Goal: Communication & Community: Answer question/provide support

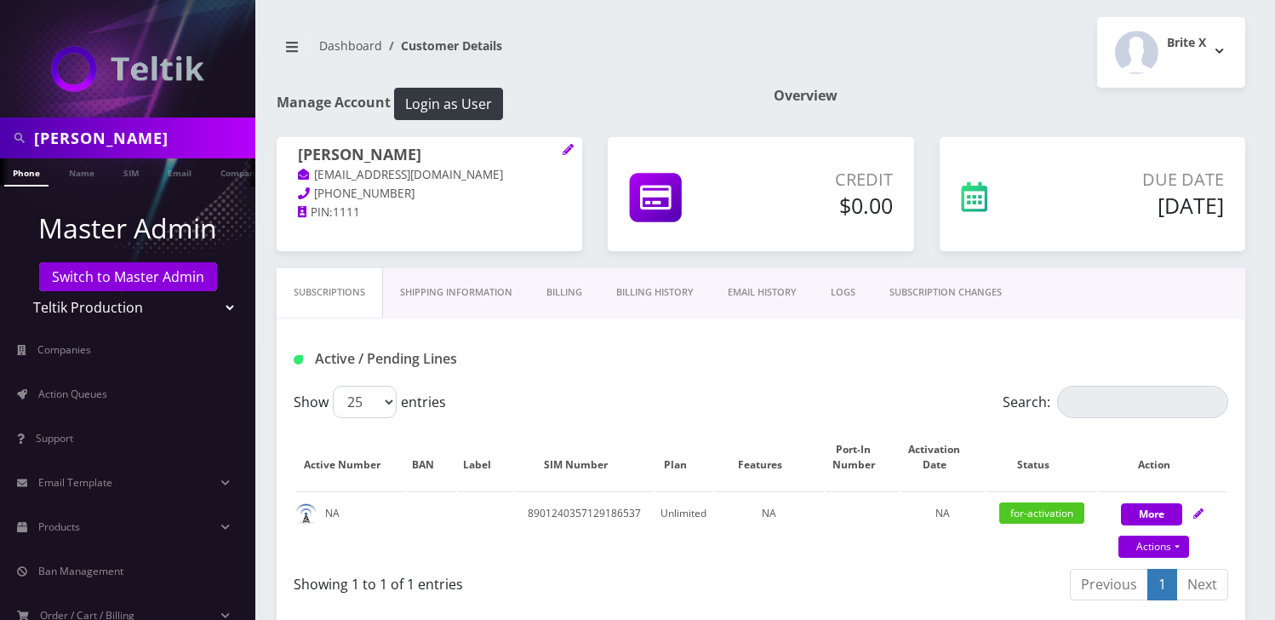
scroll to position [603, 0]
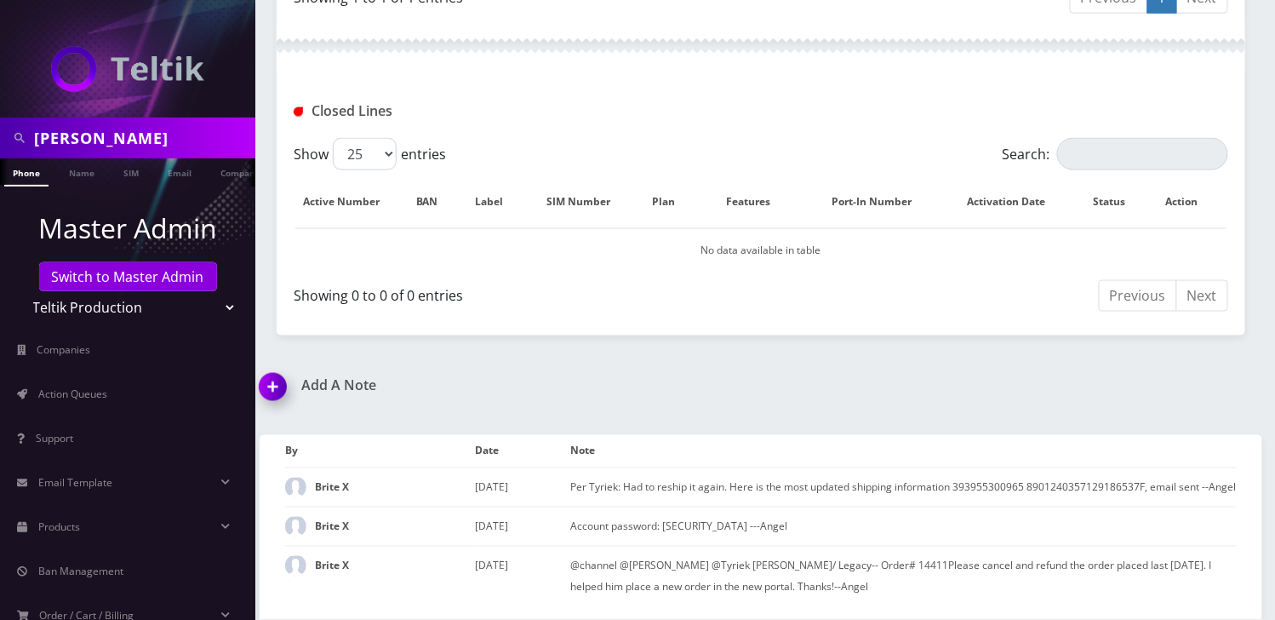
click at [106, 142] on input "George Ziemer" at bounding box center [142, 138] width 217 height 32
paste input "7327713775"
type input "7327713775"
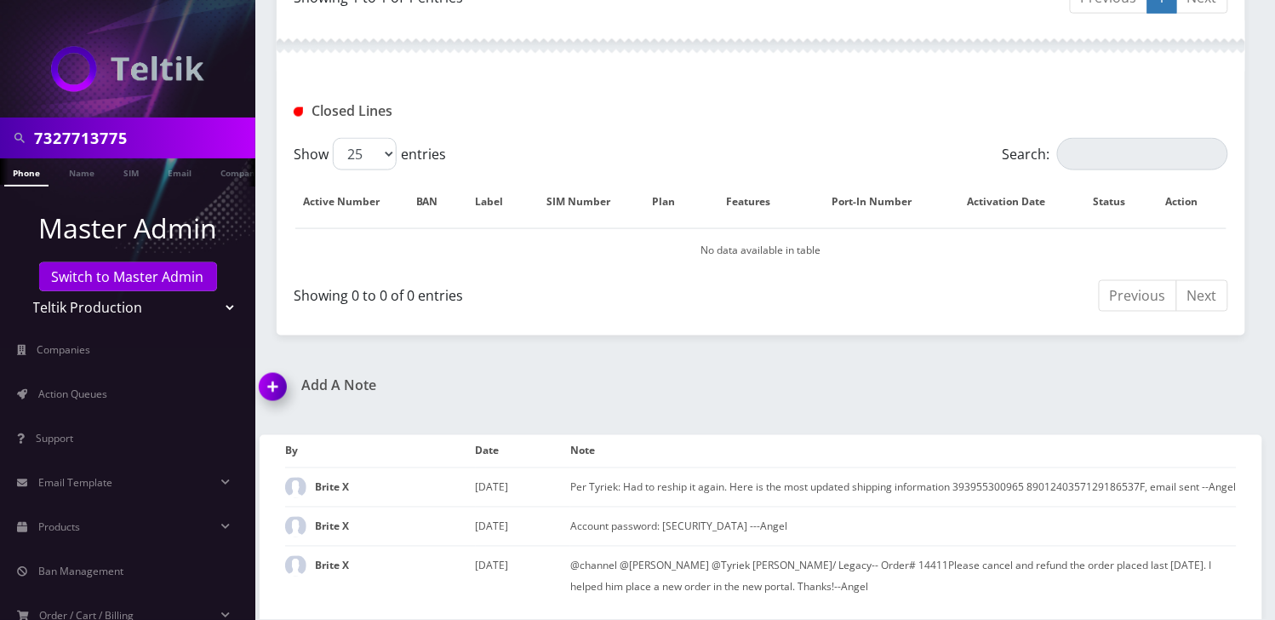
click at [30, 178] on link "Phone" at bounding box center [26, 172] width 44 height 28
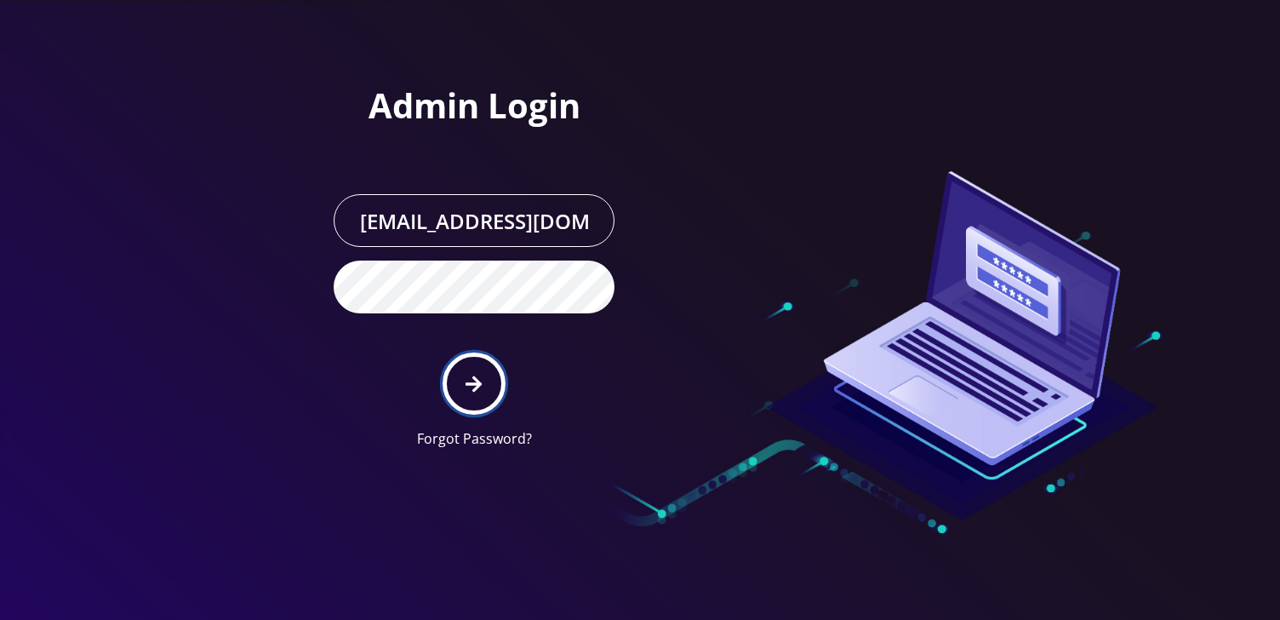
click at [475, 378] on icon "submit" at bounding box center [474, 383] width 16 height 16
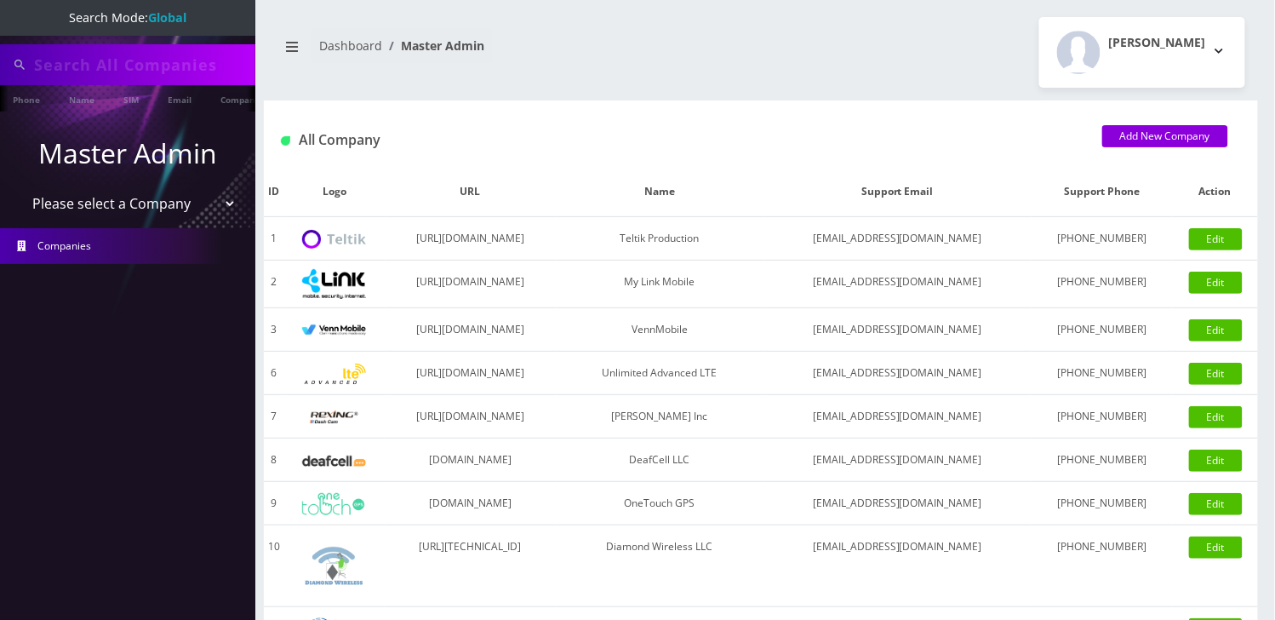
click at [76, 66] on input "text" at bounding box center [142, 65] width 217 height 32
type input "7327713775"
click at [76, 66] on input "7327713775" at bounding box center [142, 65] width 217 height 32
click at [31, 101] on link "Phone" at bounding box center [26, 99] width 44 height 28
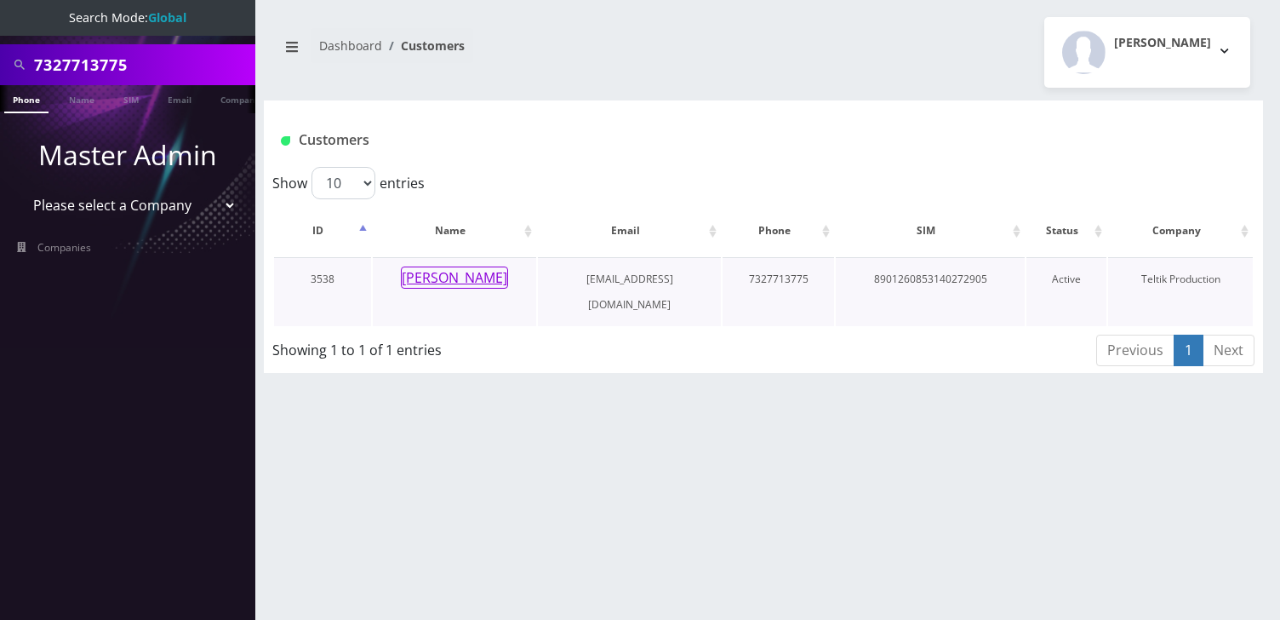
click at [465, 273] on button "Larry Edelman" at bounding box center [454, 277] width 107 height 22
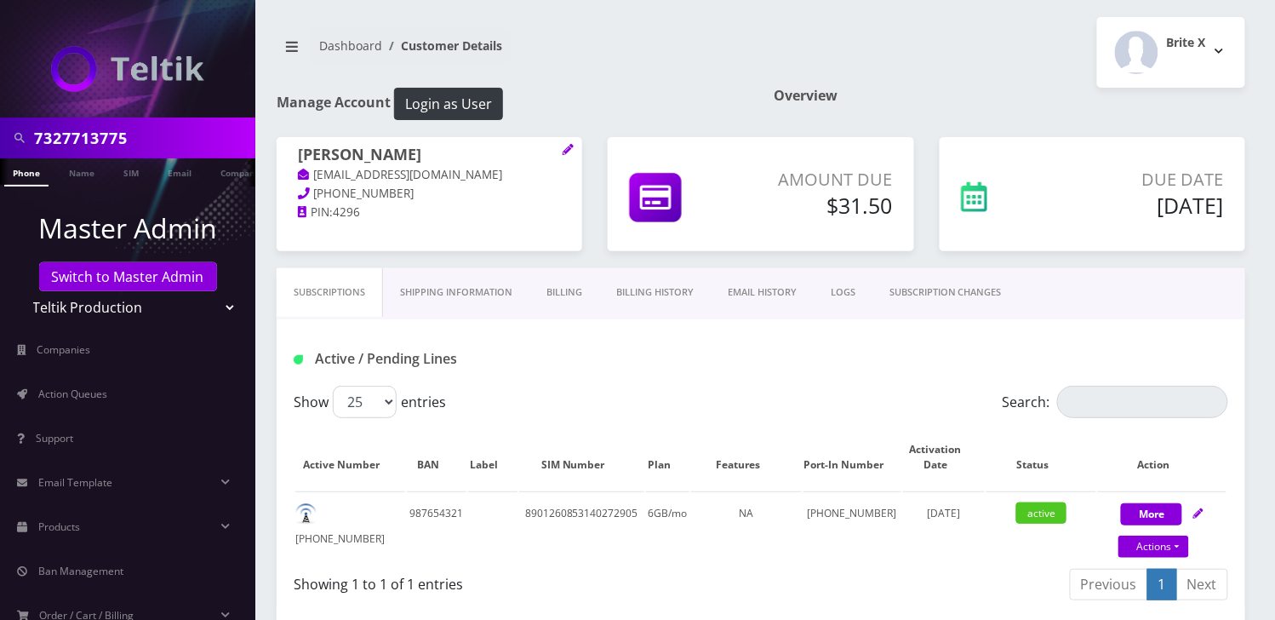
click at [632, 286] on link "Billing History" at bounding box center [655, 292] width 112 height 49
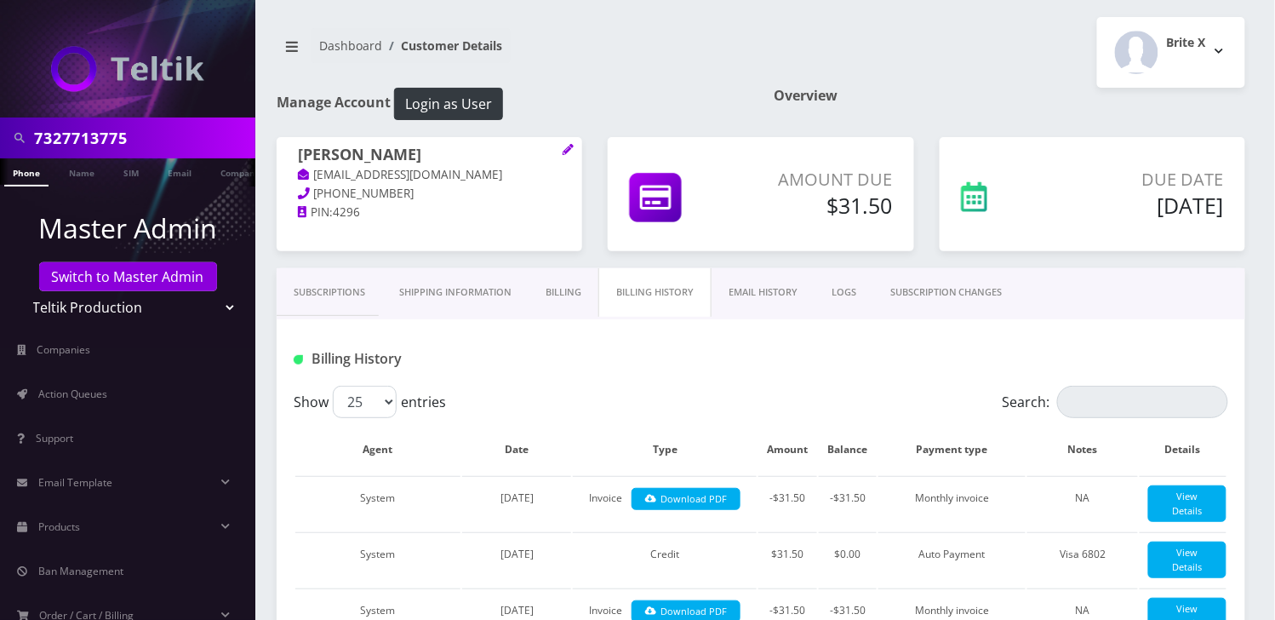
click at [576, 294] on link "Billing" at bounding box center [564, 292] width 70 height 49
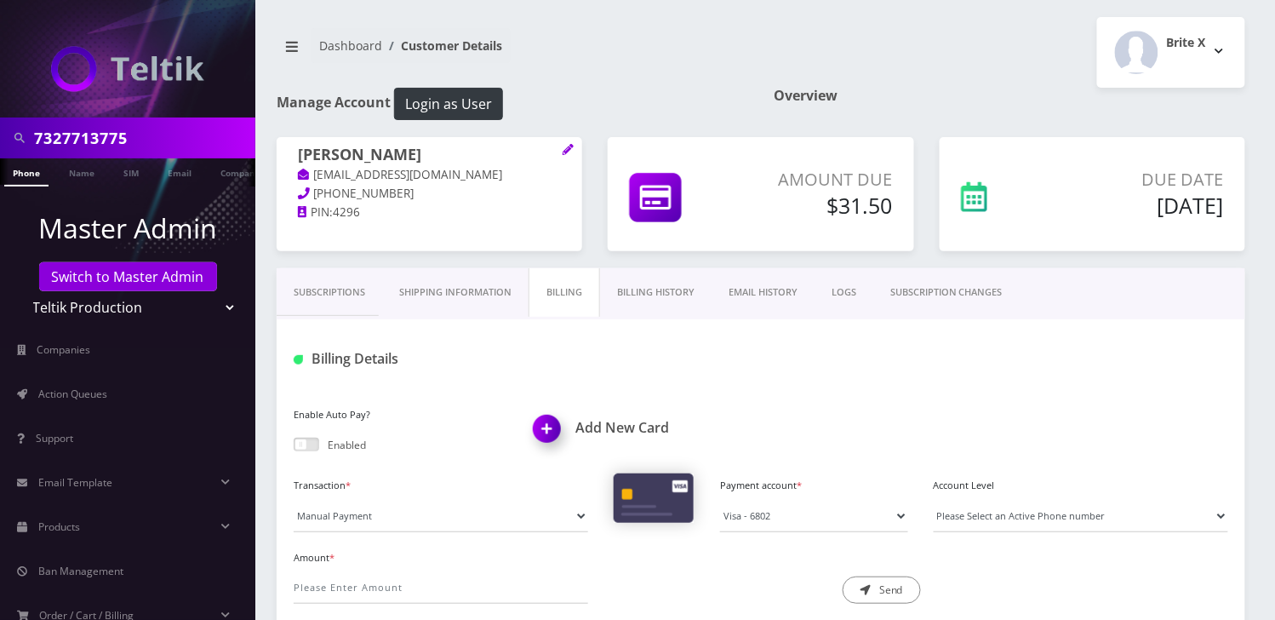
click at [306, 304] on link "Subscriptions" at bounding box center [330, 292] width 106 height 49
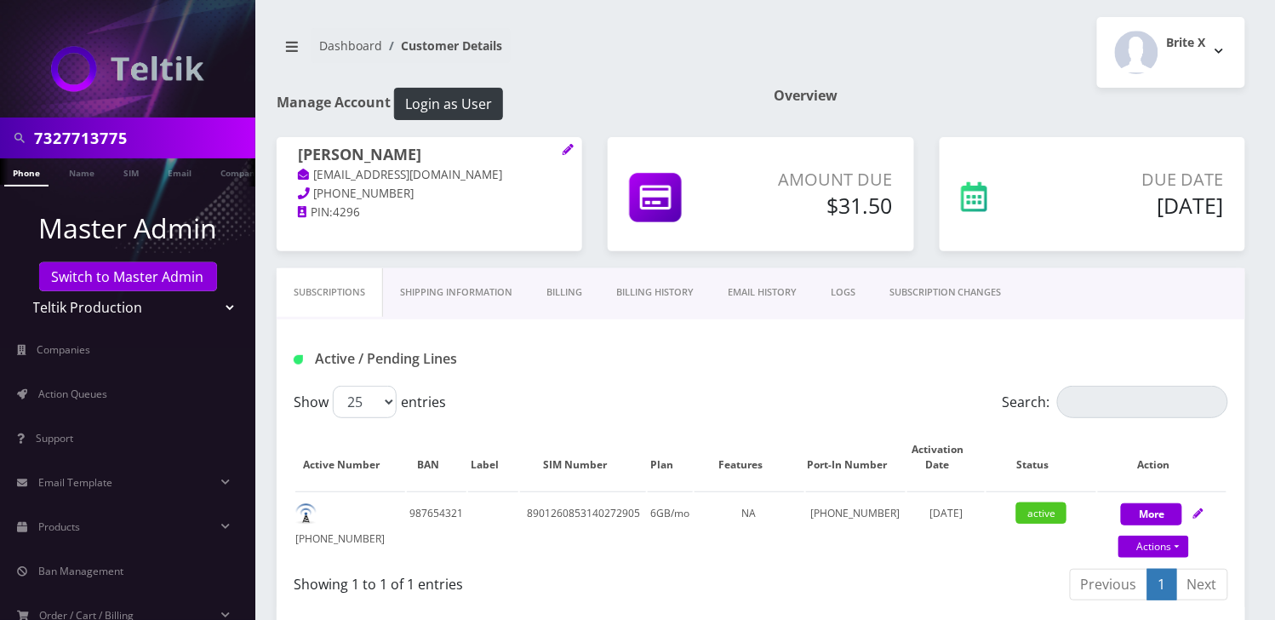
click at [941, 52] on div "Brite X Logout" at bounding box center [1009, 52] width 497 height 71
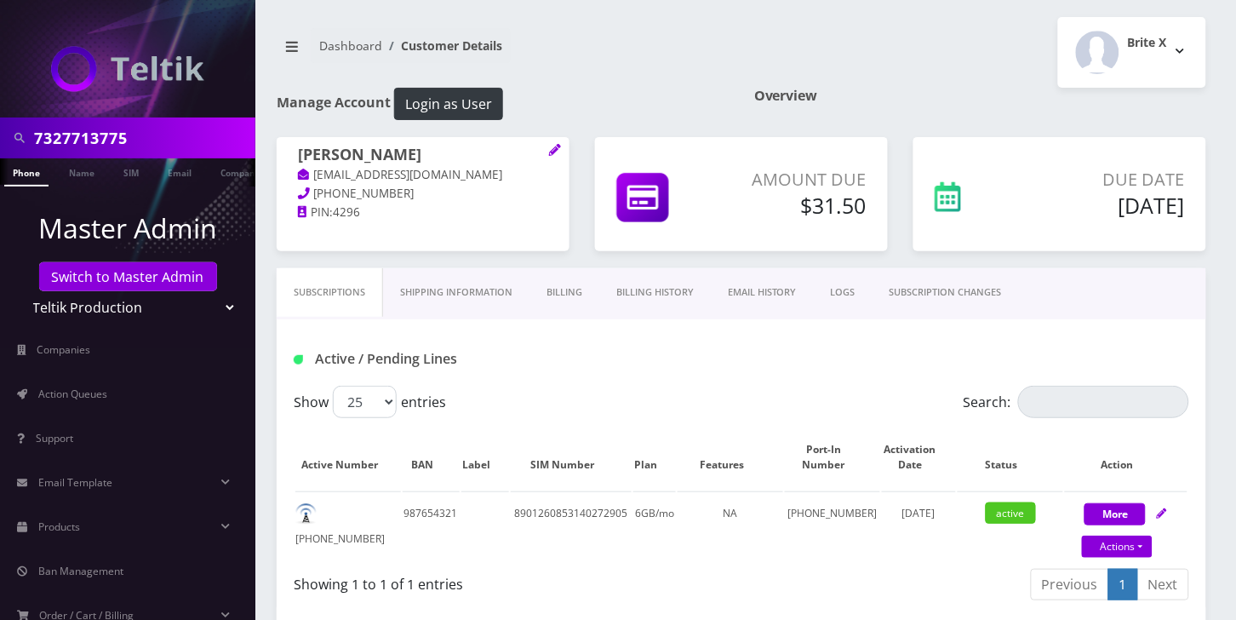
click at [673, 288] on link "Billing History" at bounding box center [655, 292] width 112 height 49
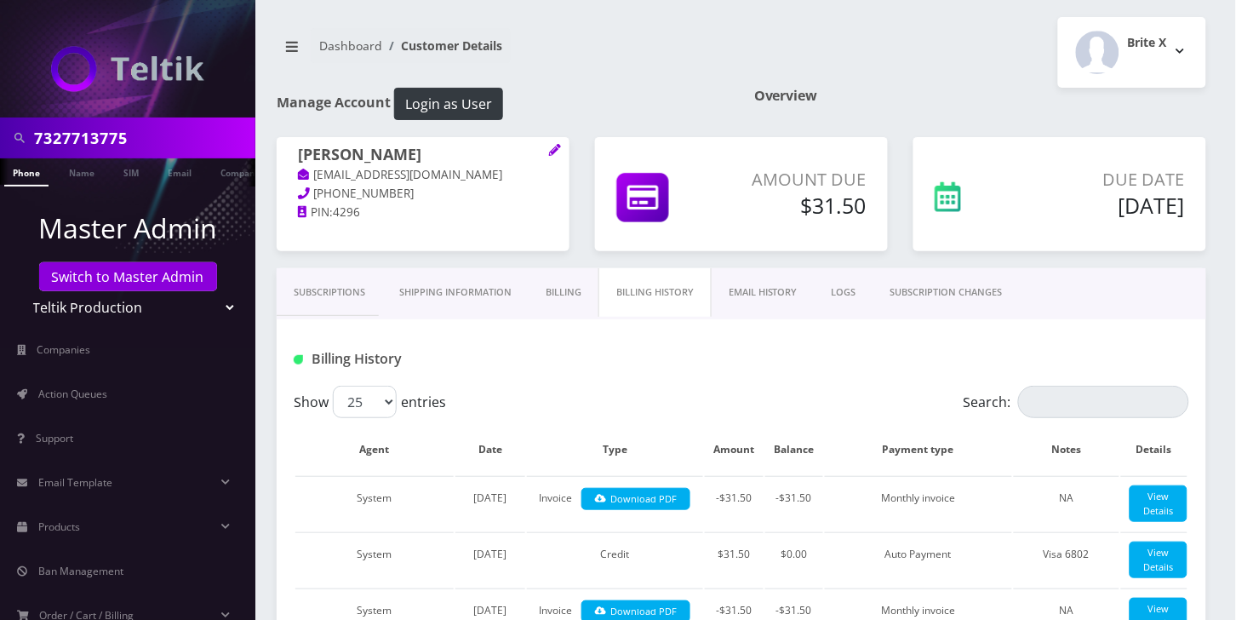
click at [574, 295] on link "Billing" at bounding box center [564, 292] width 70 height 49
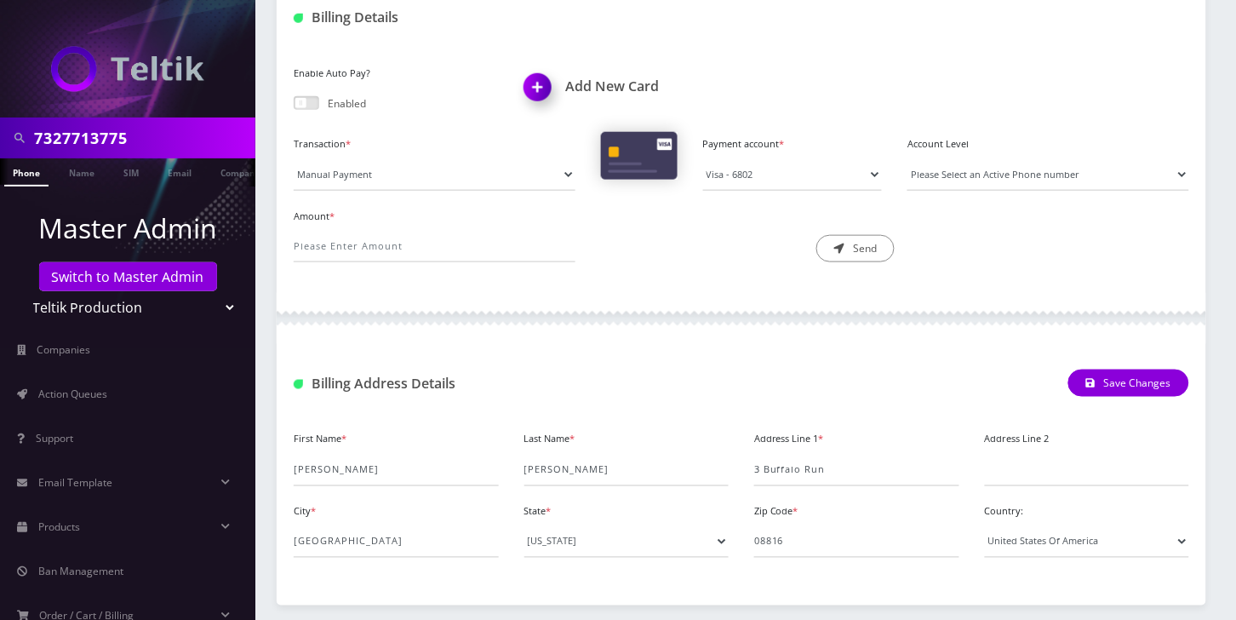
scroll to position [113, 0]
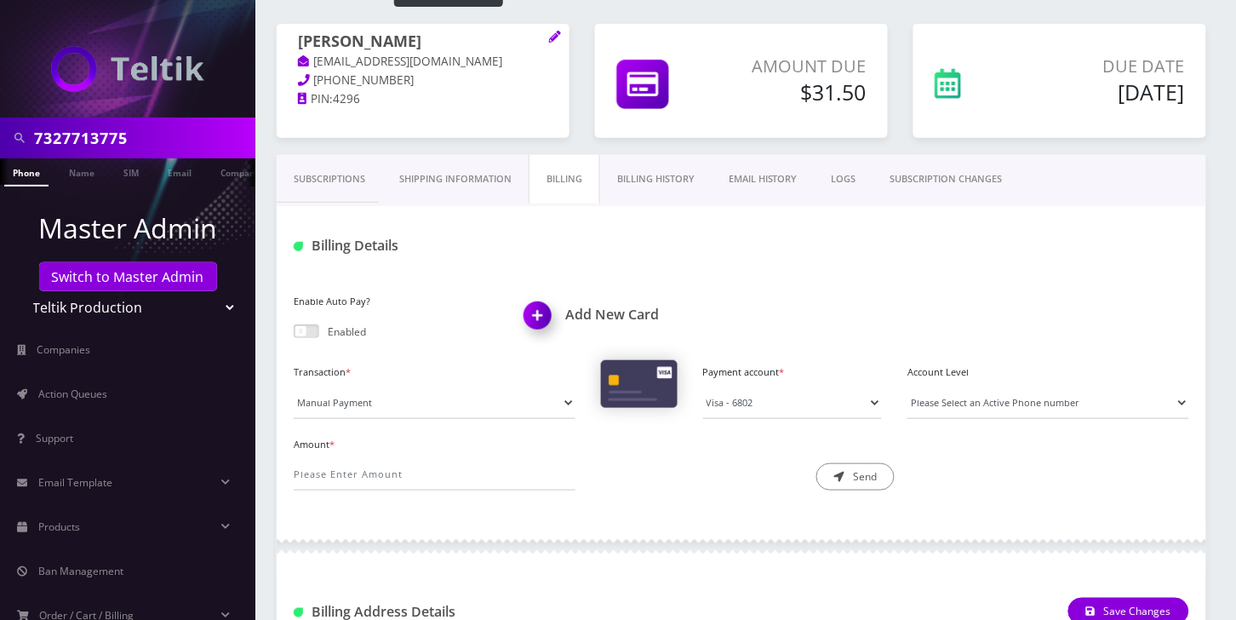
click at [677, 181] on link "Billing History" at bounding box center [656, 179] width 112 height 49
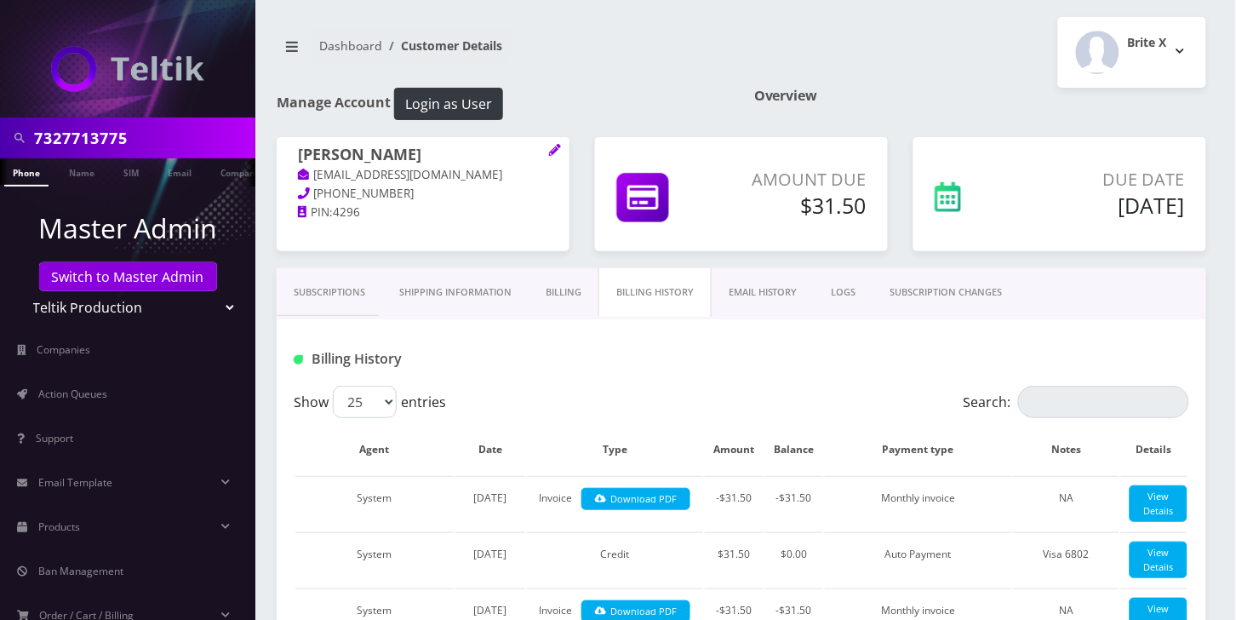
click at [340, 293] on link "Subscriptions" at bounding box center [330, 292] width 106 height 49
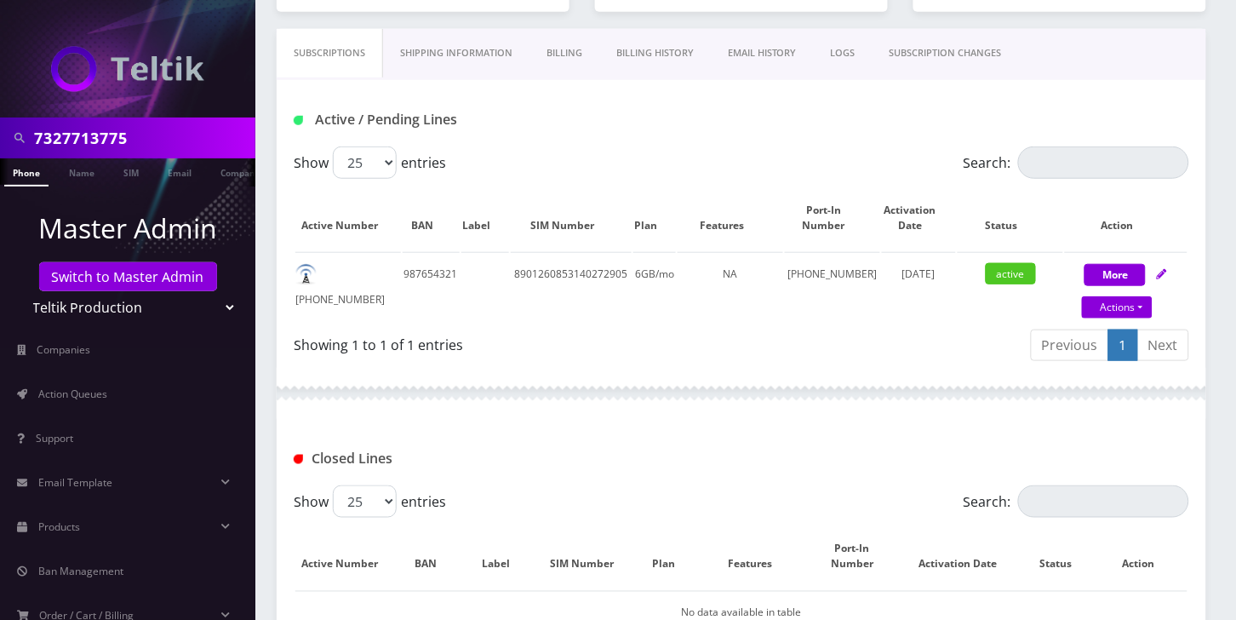
scroll to position [178, 0]
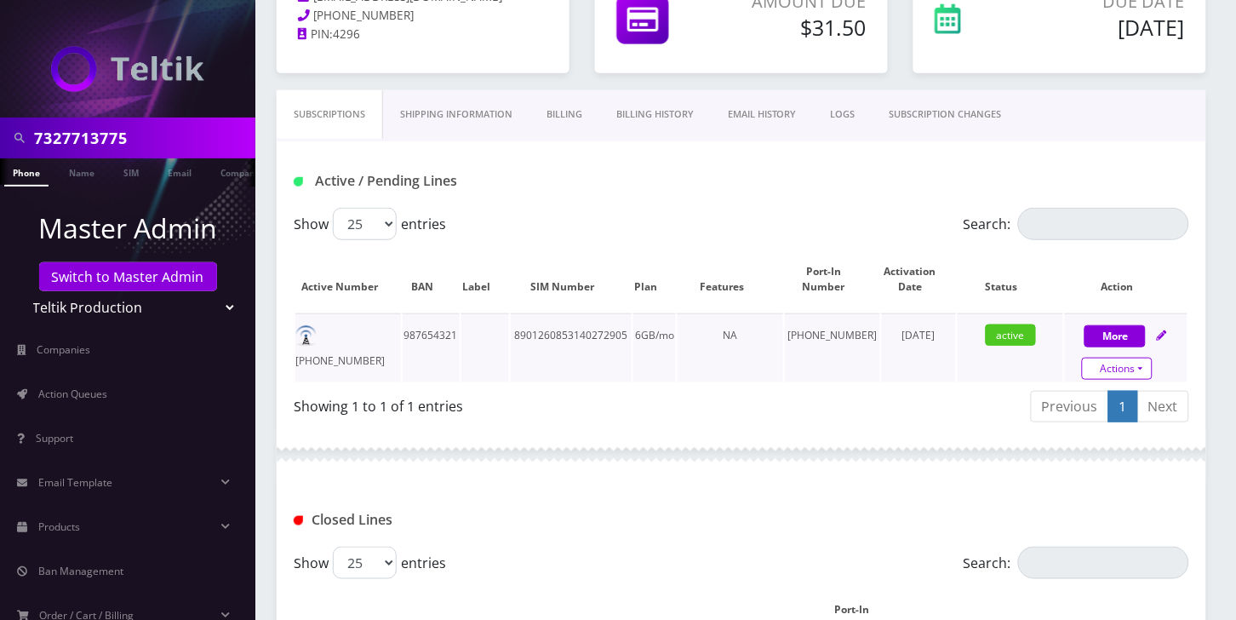
click at [1141, 368] on link "Actions" at bounding box center [1117, 368] width 71 height 22
select select "3-in-1 SIM Kit"
select select "44"
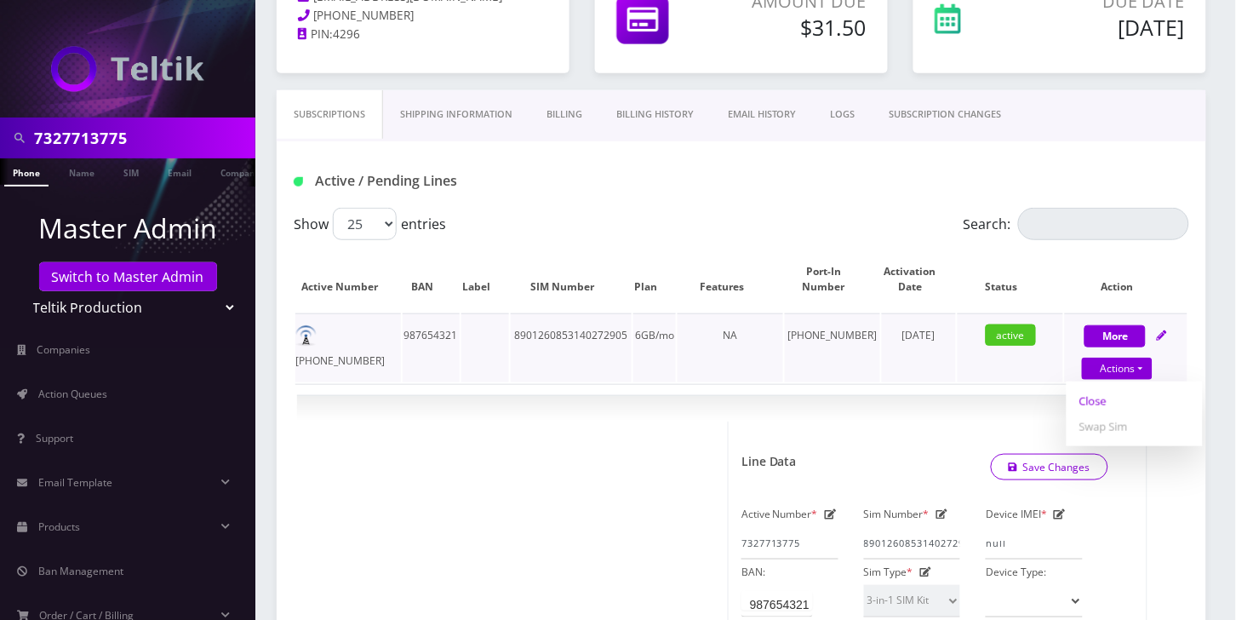
click at [1095, 398] on link "Close" at bounding box center [1135, 401] width 136 height 26
type input "10/08/2025"
select select "3-in-1 SIM Kit"
select select "44"
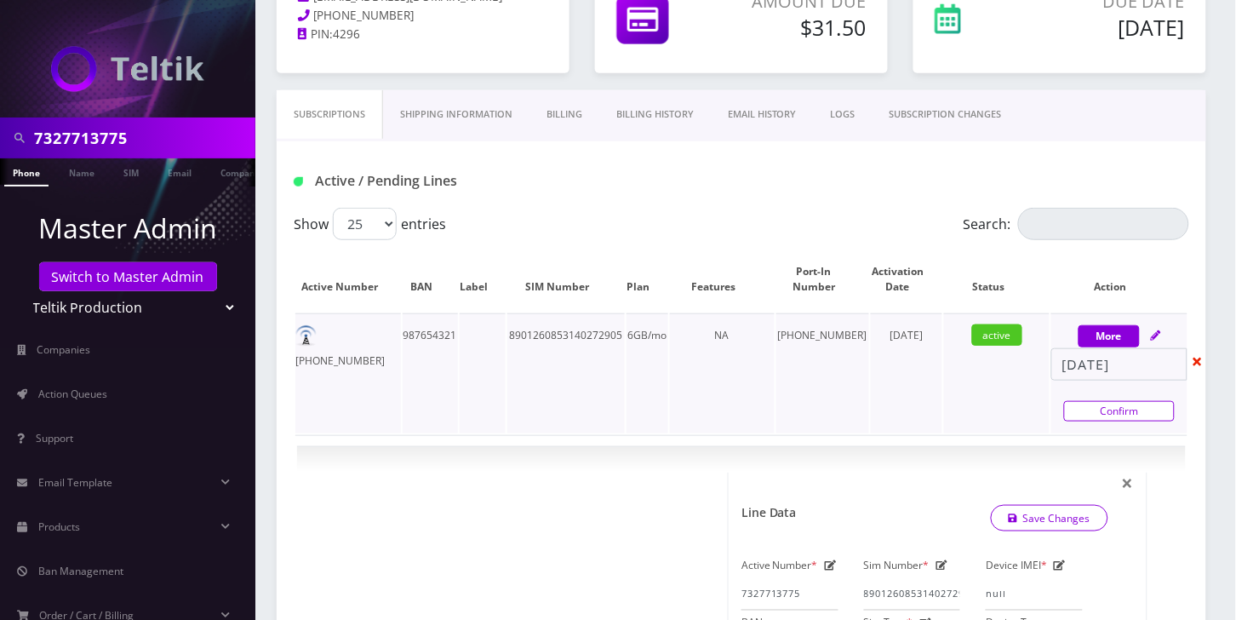
click at [1126, 409] on link "Confirm" at bounding box center [1119, 411] width 111 height 20
select select "3-in-1 SIM Kit"
select select "44"
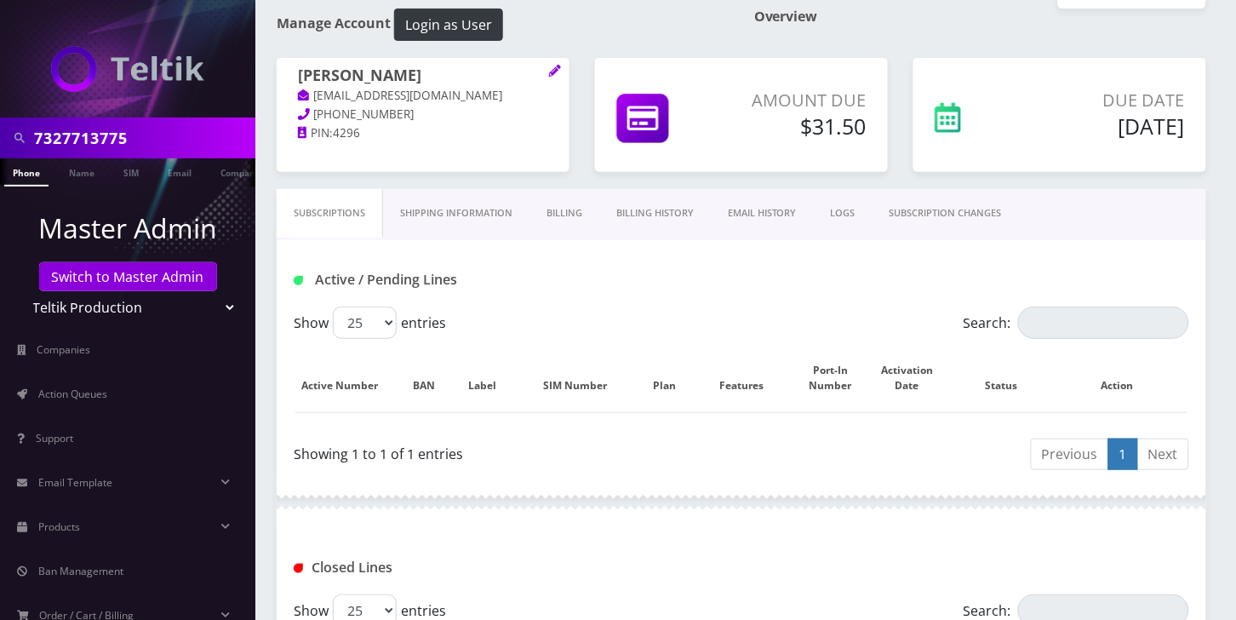
scroll to position [0, 0]
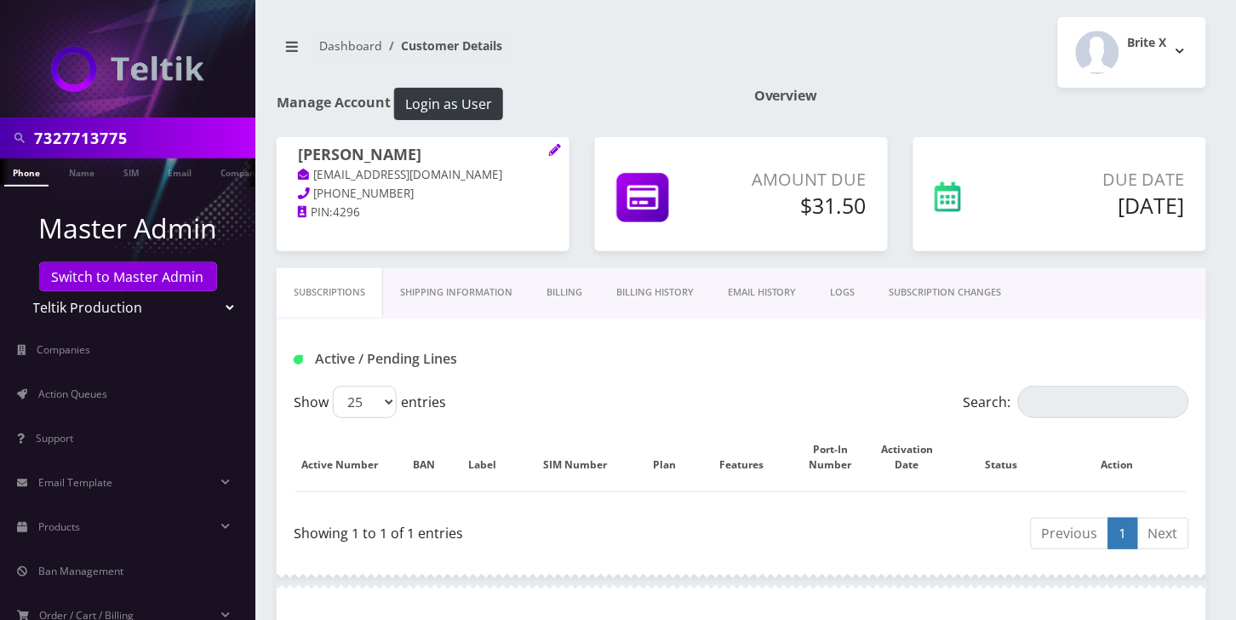
drag, startPoint x: 868, startPoint y: 350, endPoint x: 752, endPoint y: 331, distance: 117.3
click at [868, 350] on div "Active / Pending Lines" at bounding box center [741, 359] width 921 height 28
click at [661, 287] on link "Billing History" at bounding box center [655, 292] width 112 height 49
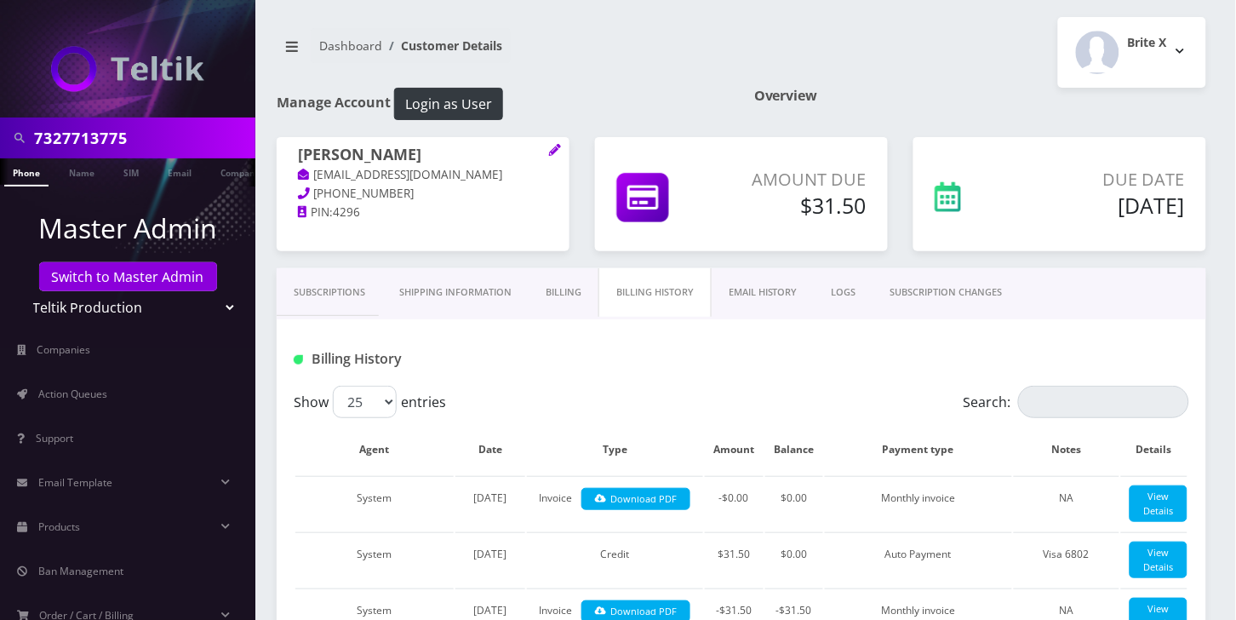
click at [575, 286] on link "Billing" at bounding box center [564, 292] width 70 height 49
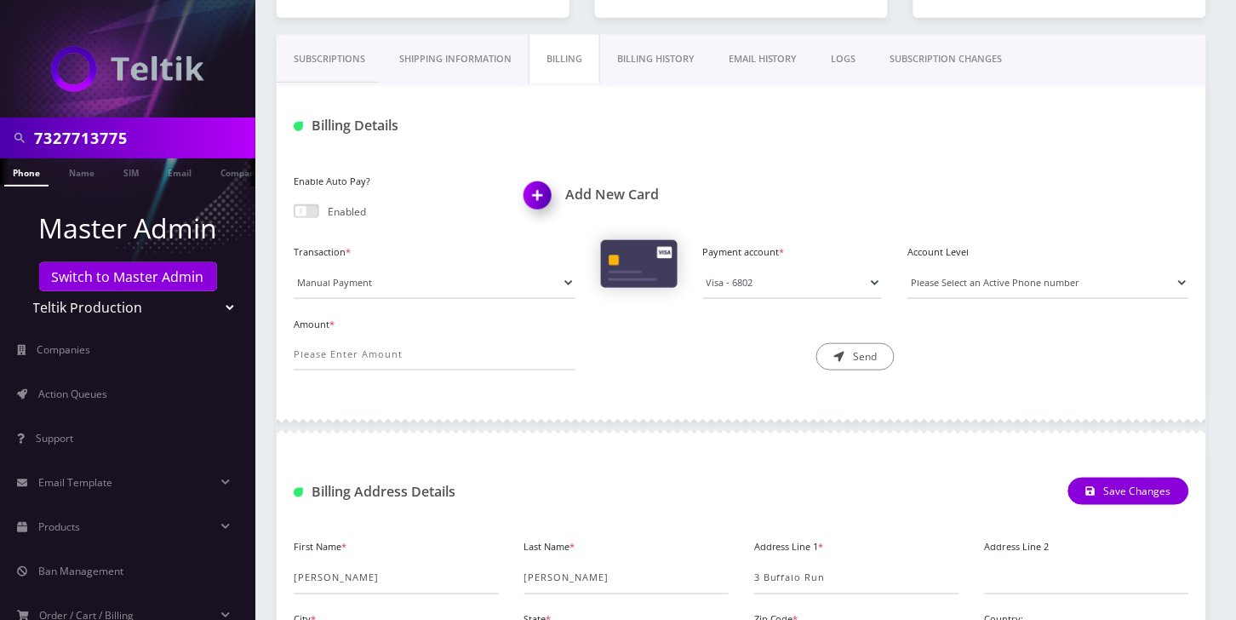
scroll to position [79, 0]
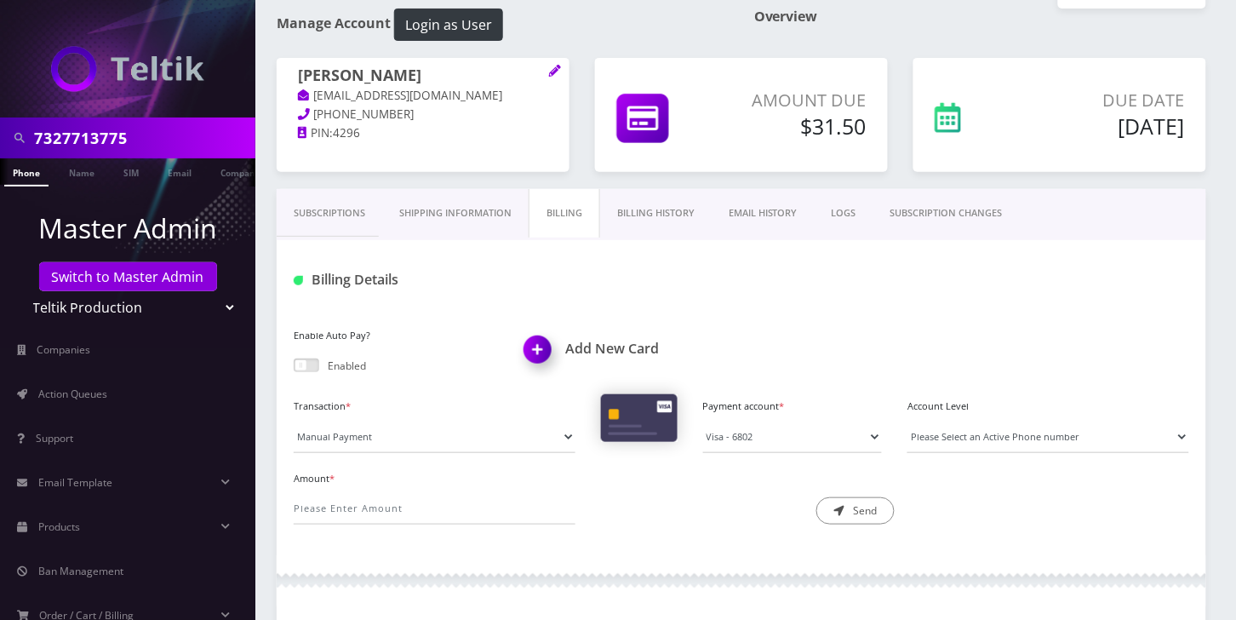
click at [674, 214] on link "Billing History" at bounding box center [656, 213] width 112 height 49
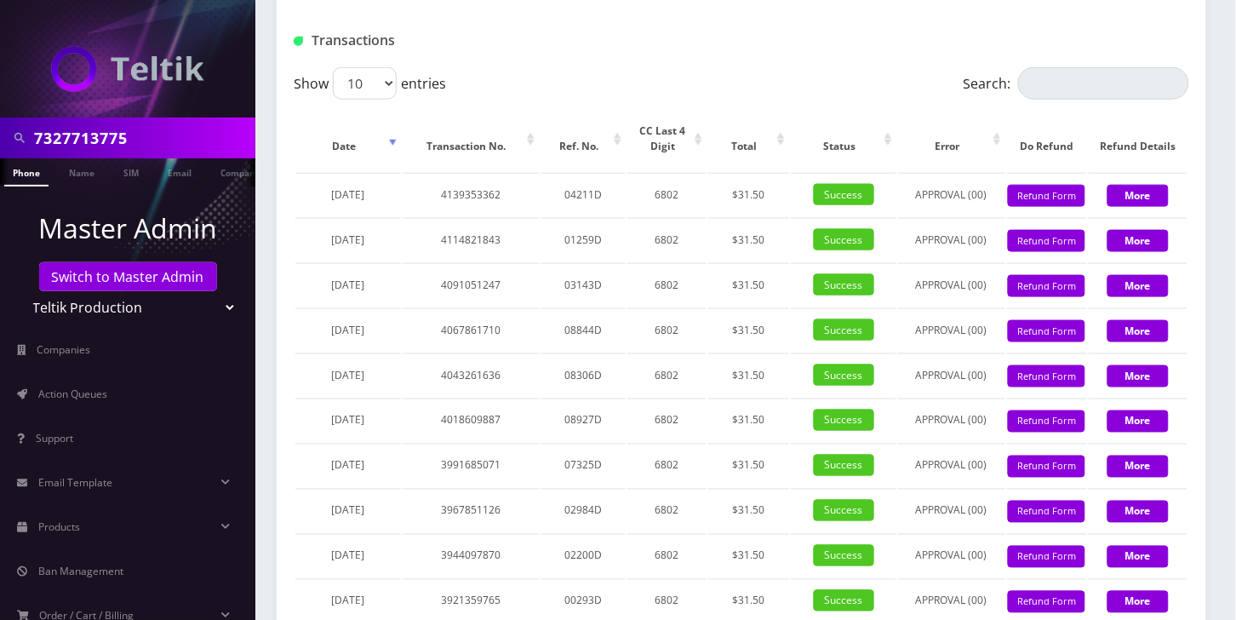
scroll to position [2122, 0]
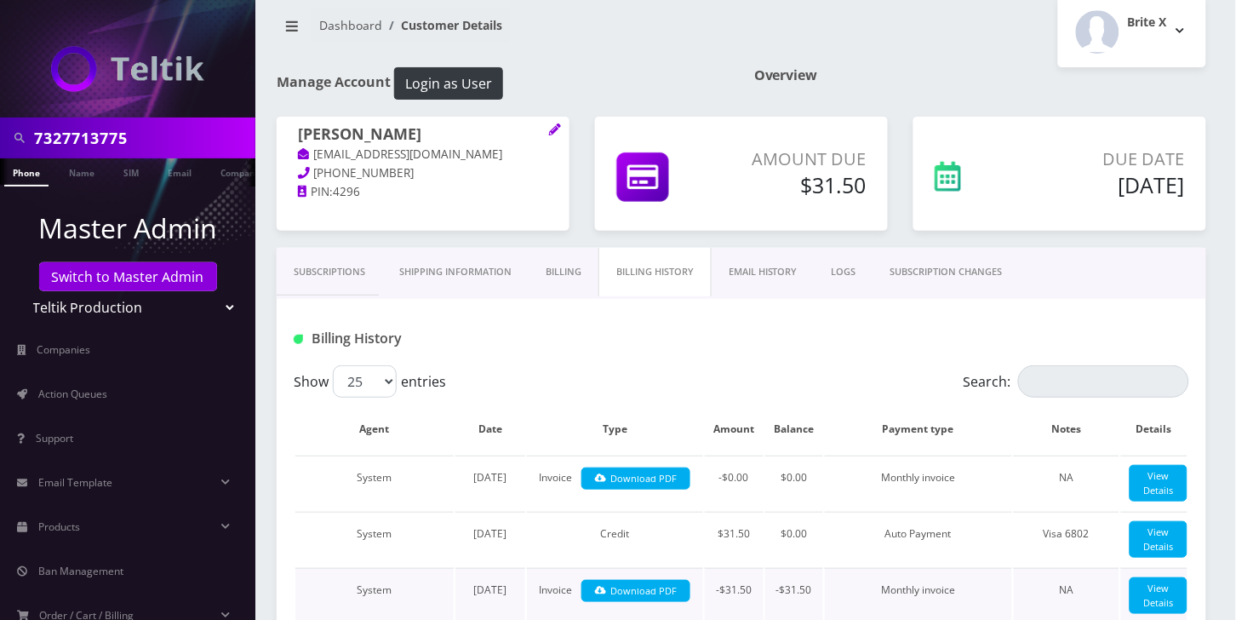
scroll to position [113, 0]
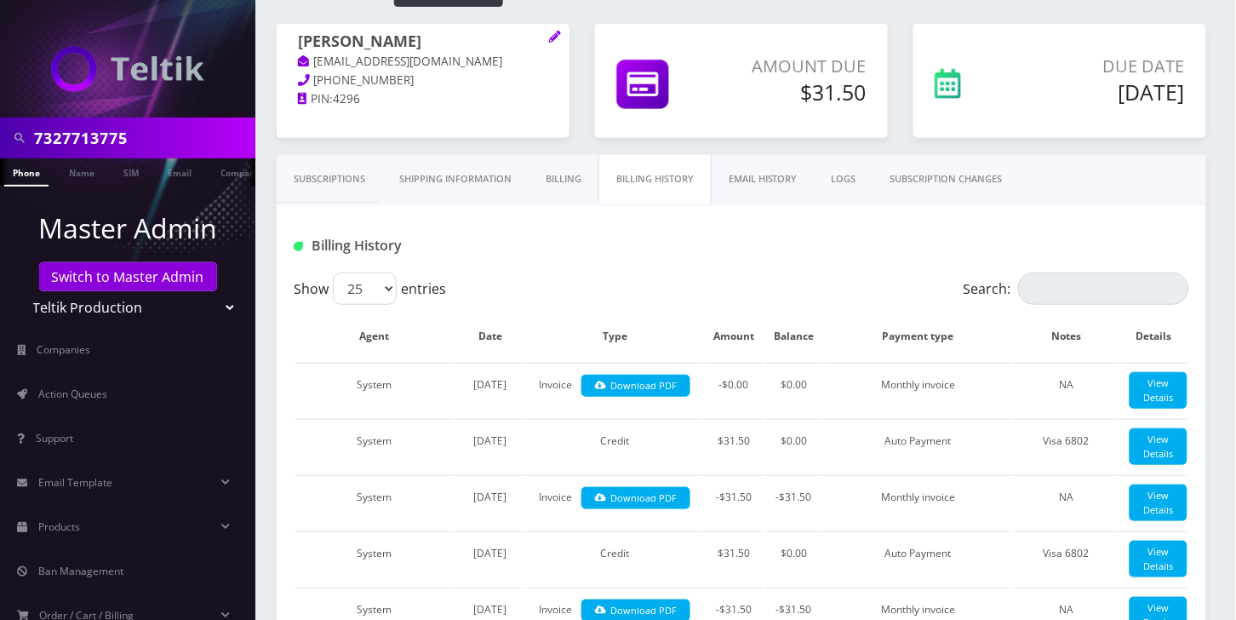
click at [552, 250] on h1 "Billing History" at bounding box center [435, 245] width 282 height 16
click at [601, 260] on div "Billing History" at bounding box center [741, 239] width 929 height 66
click at [802, 250] on div at bounding box center [895, 246] width 614 height 28
drag, startPoint x: 799, startPoint y: 244, endPoint x: 664, endPoint y: 231, distance: 136.0
click at [805, 244] on div at bounding box center [895, 246] width 614 height 28
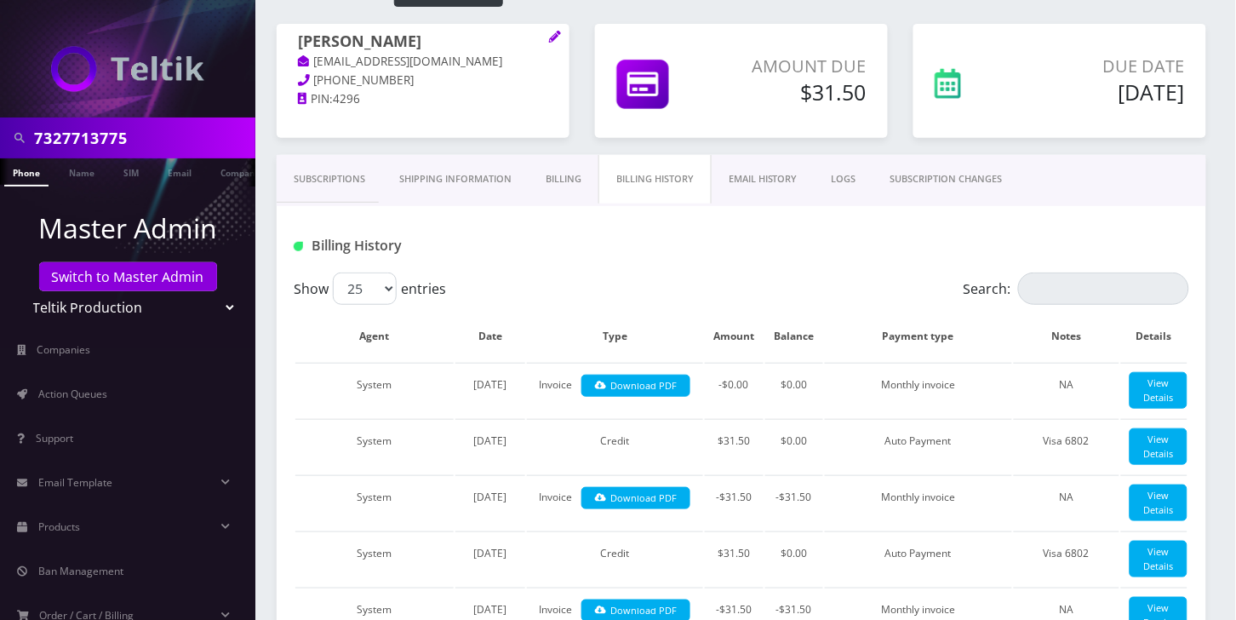
click at [446, 42] on h1 "[PERSON_NAME]" at bounding box center [423, 42] width 250 height 20
copy h1 "[PERSON_NAME]"
click at [134, 129] on input "7327713775" at bounding box center [142, 138] width 217 height 32
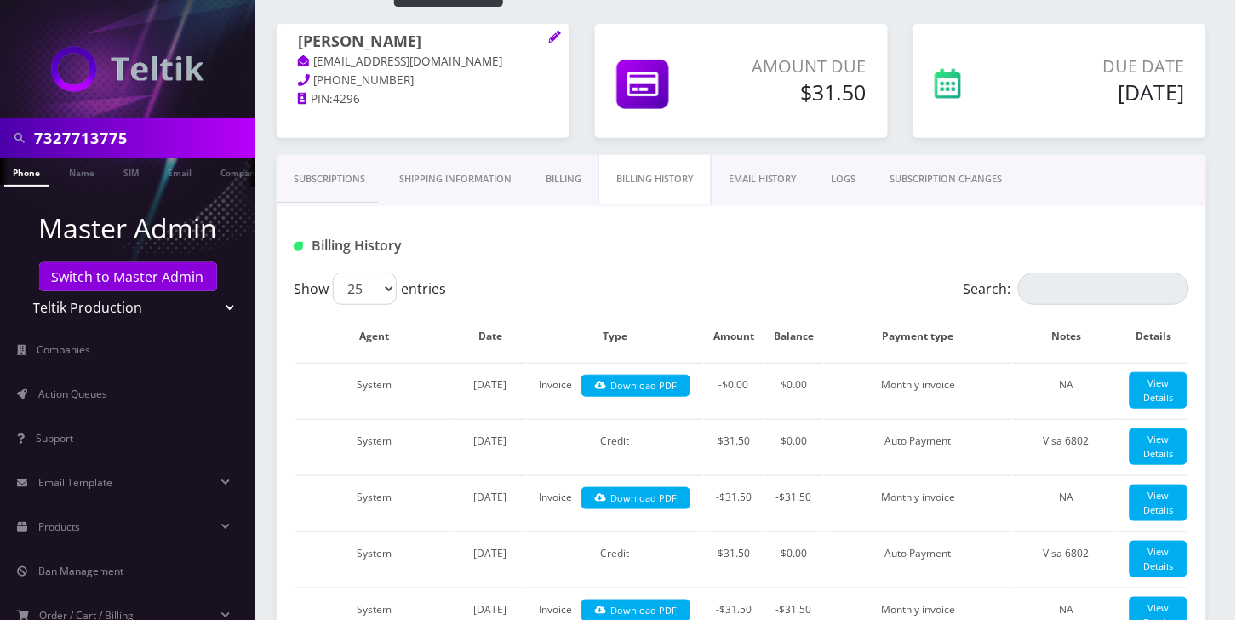
click at [134, 129] on input "7327713775" at bounding box center [142, 138] width 217 height 32
click at [36, 173] on link "Phone" at bounding box center [26, 172] width 44 height 28
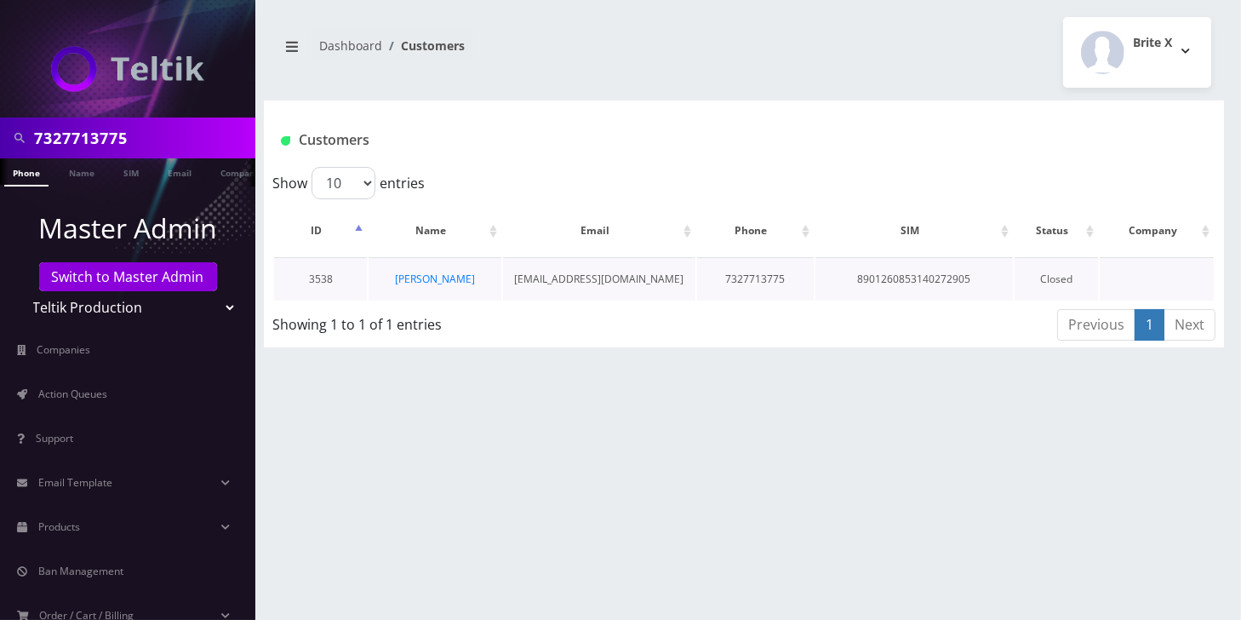
click at [479, 280] on td "Larry Edelman" at bounding box center [435, 278] width 133 height 43
copy tr "Larry Edelman"
click at [867, 496] on div "7327713775 Phone Name SIM Email Company Customer Dashboard Customers Brite X 1" at bounding box center [744, 310] width 994 height 620
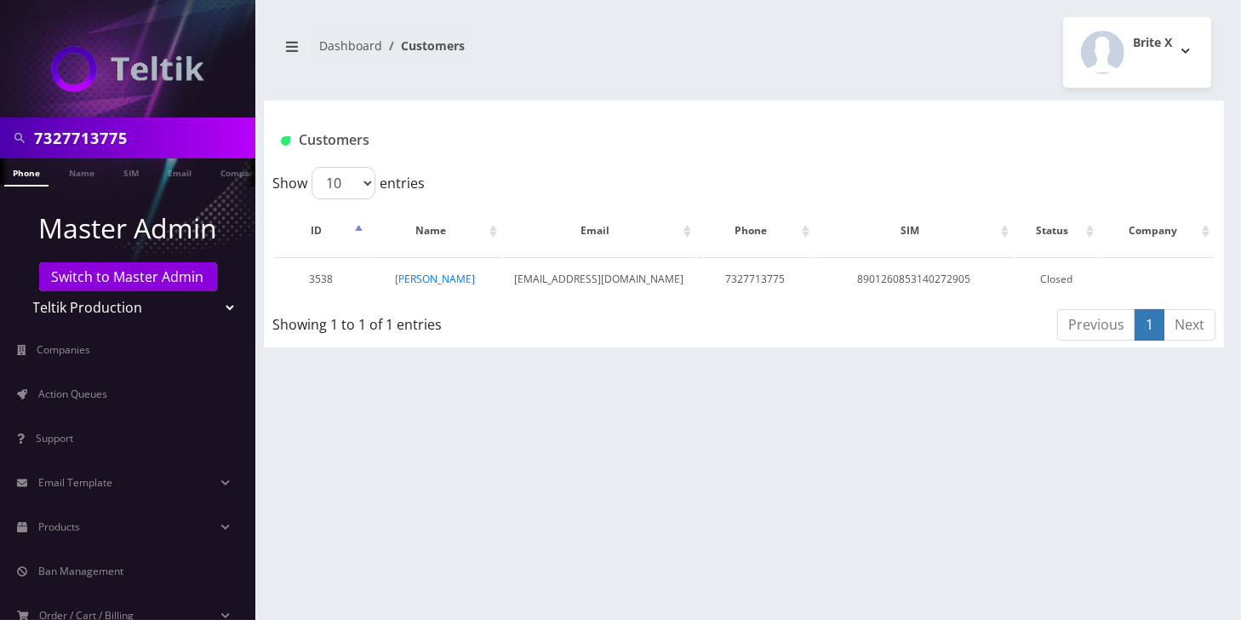
click at [134, 126] on input "7327713775" at bounding box center [142, 138] width 217 height 32
click at [455, 272] on link "[PERSON_NAME]" at bounding box center [435, 279] width 80 height 14
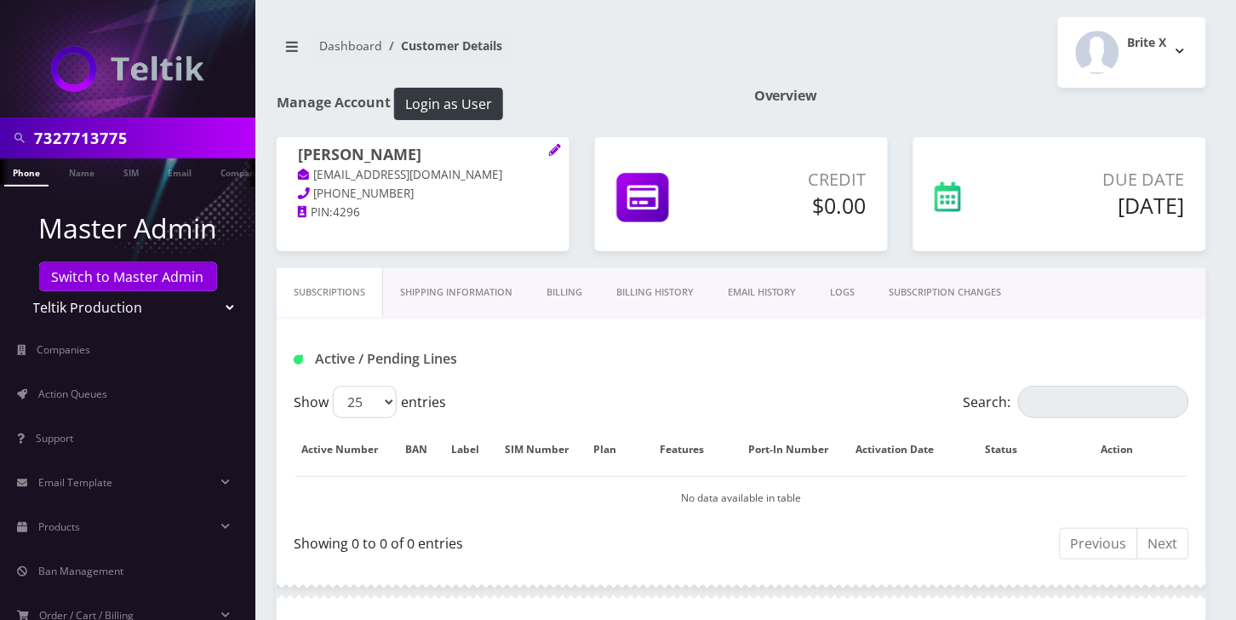
click at [579, 306] on link "Billing" at bounding box center [564, 292] width 70 height 49
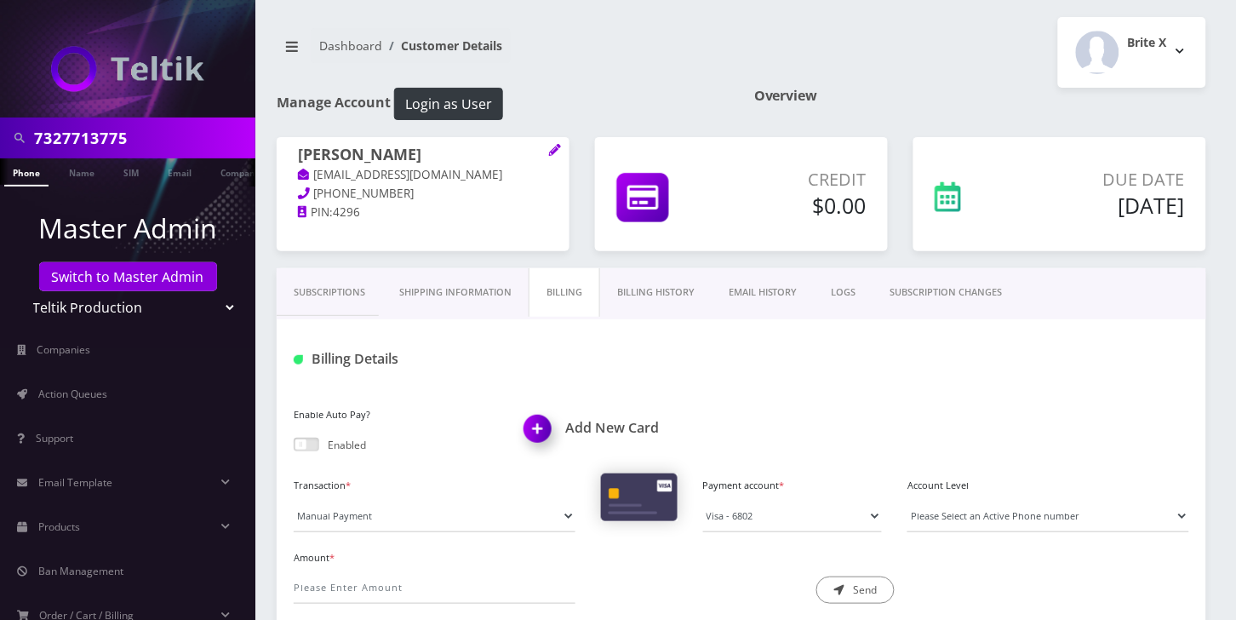
click at [672, 298] on link "Billing History" at bounding box center [656, 292] width 112 height 49
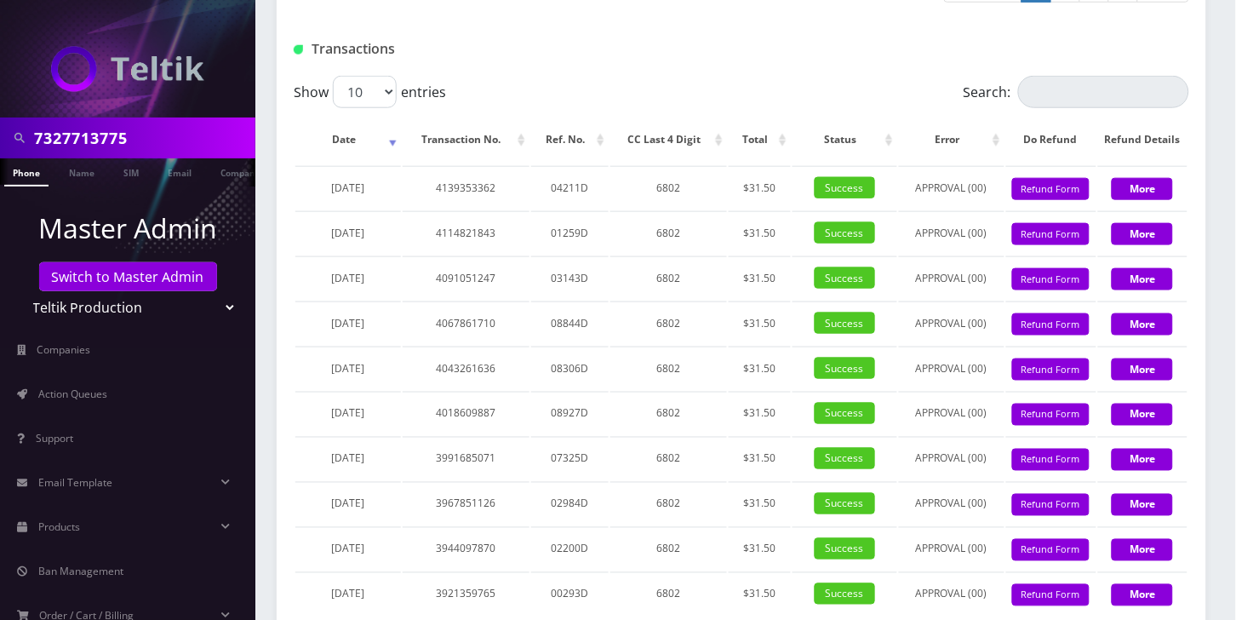
scroll to position [1973, 0]
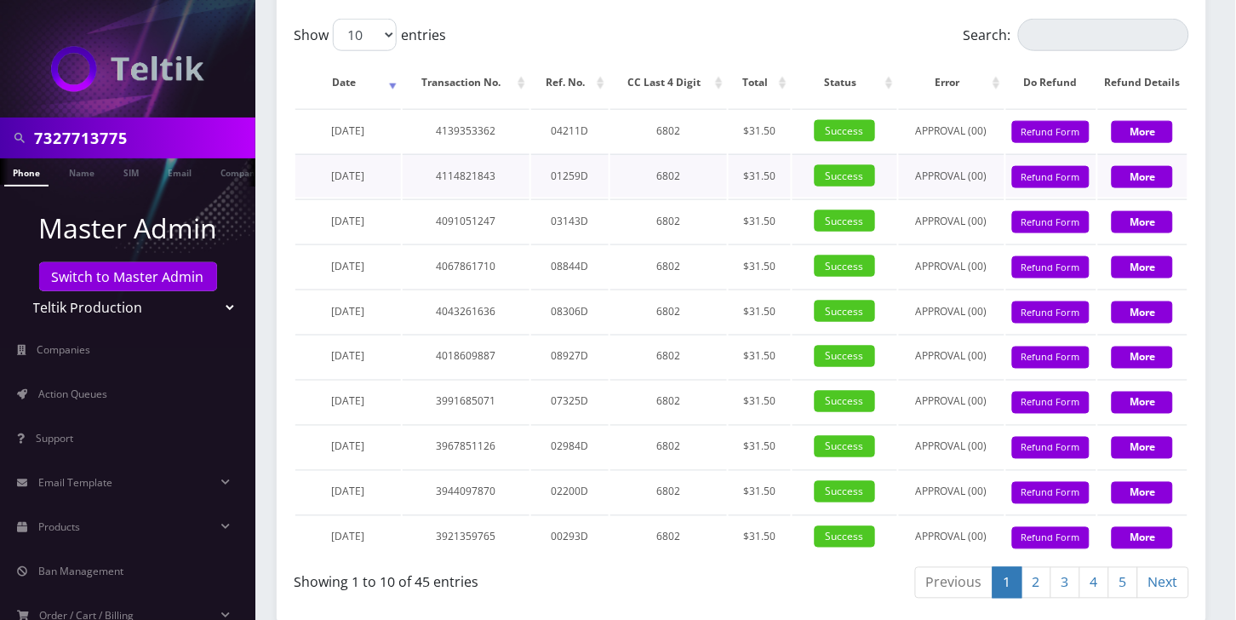
click at [307, 197] on td "[DATE]" at bounding box center [348, 175] width 106 height 43
click at [746, 51] on div "Show 10 25 50 100 entries" at bounding box center [630, 35] width 672 height 32
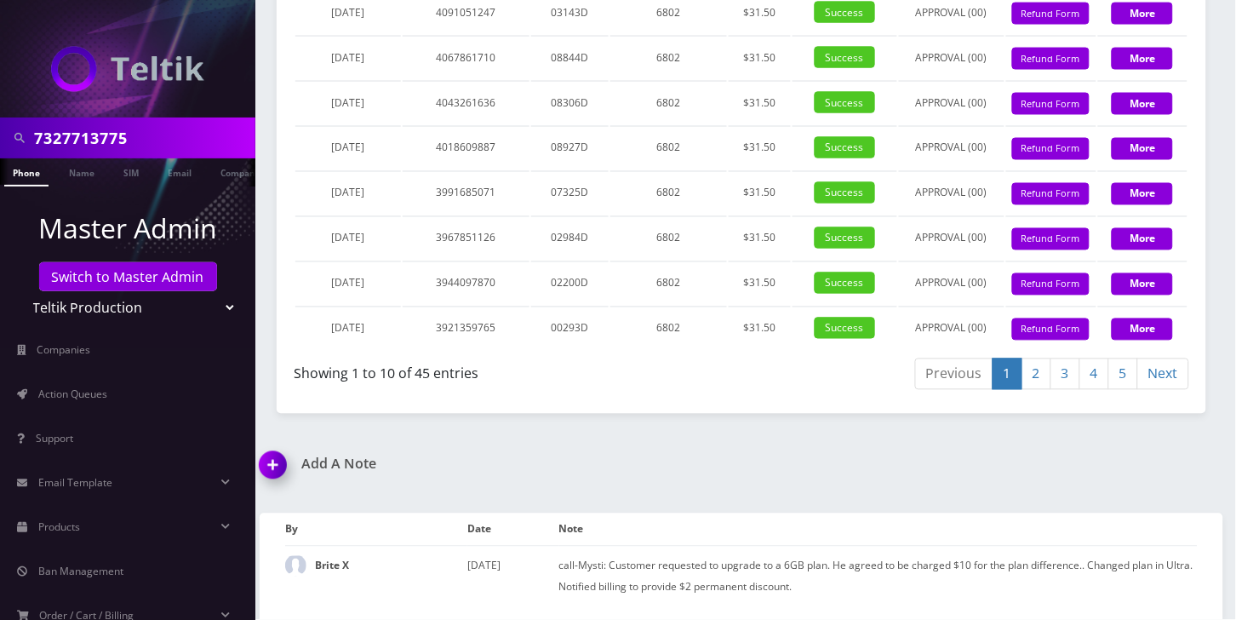
click at [272, 460] on img at bounding box center [276, 471] width 50 height 50
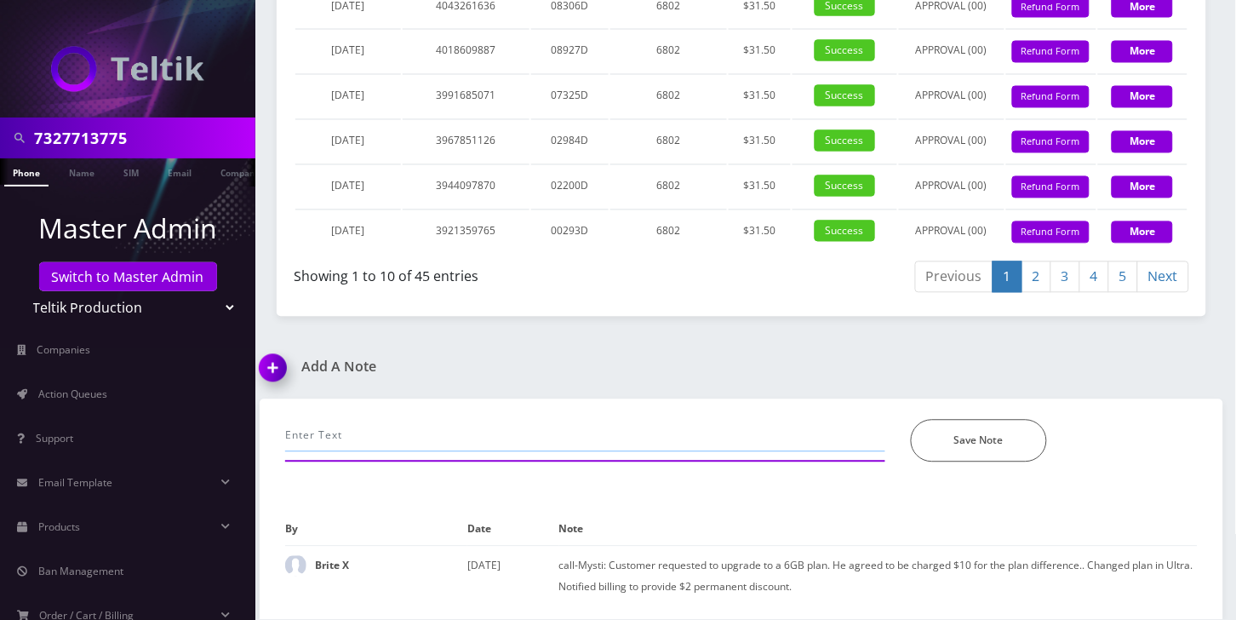
click at [429, 427] on input "text" at bounding box center [585, 436] width 600 height 32
paste input "@channel @[PERSON_NAME] [PERSON_NAME] ( [PERSON_NAME]'s Uncle) / 7327713775-por…"
type input "@channel @[PERSON_NAME] [PERSON_NAME] ( [PERSON_NAME]'s Uncle) / 7327713775-por…"
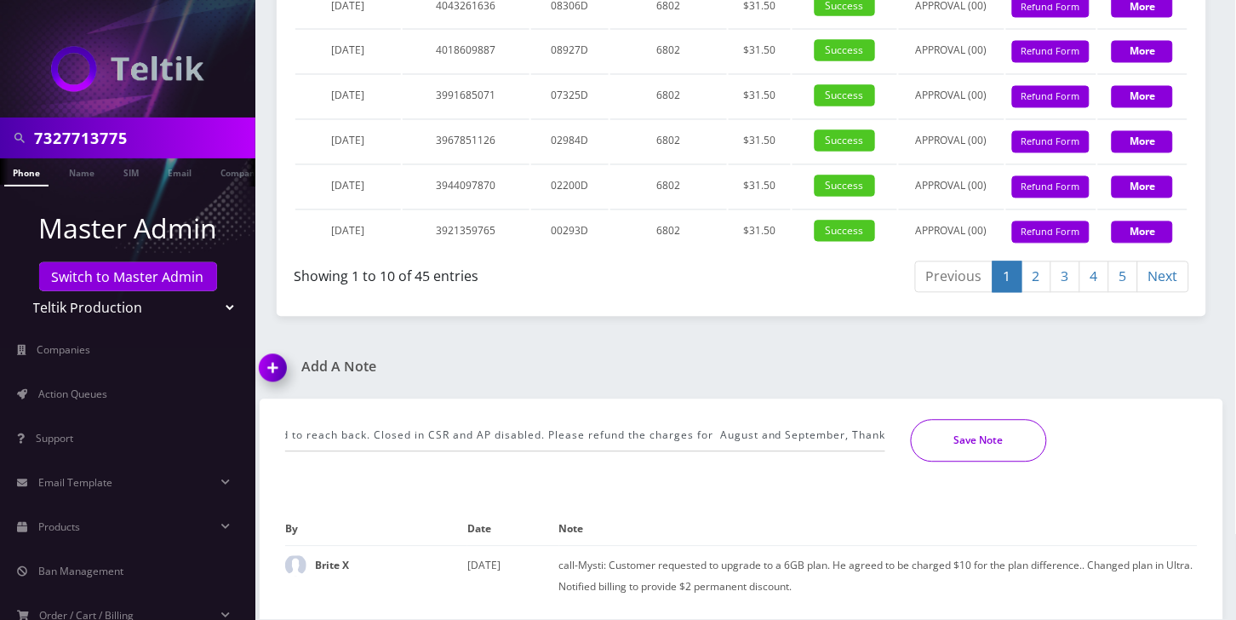
click at [1002, 438] on button "Save Note" at bounding box center [979, 441] width 136 height 43
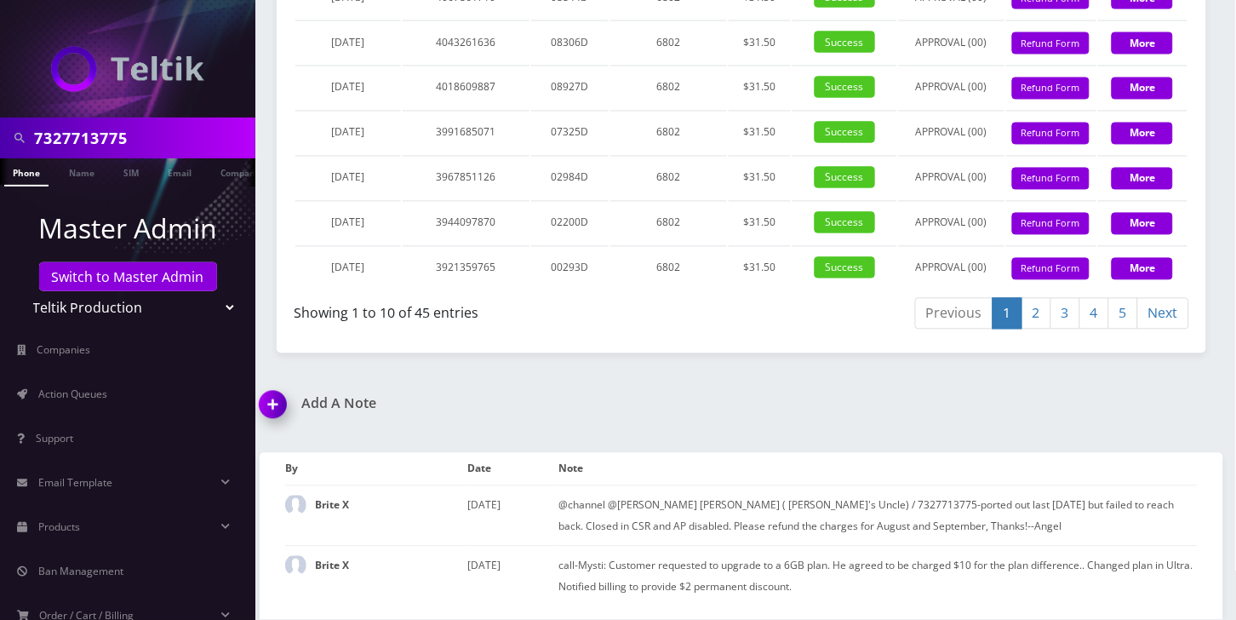
scroll to position [2352, 0]
click at [783, 405] on div "Add A Note @channel @[PERSON_NAME] [PERSON_NAME] ( [PERSON_NAME]'s Uncle) / 732…" at bounding box center [741, 508] width 989 height 224
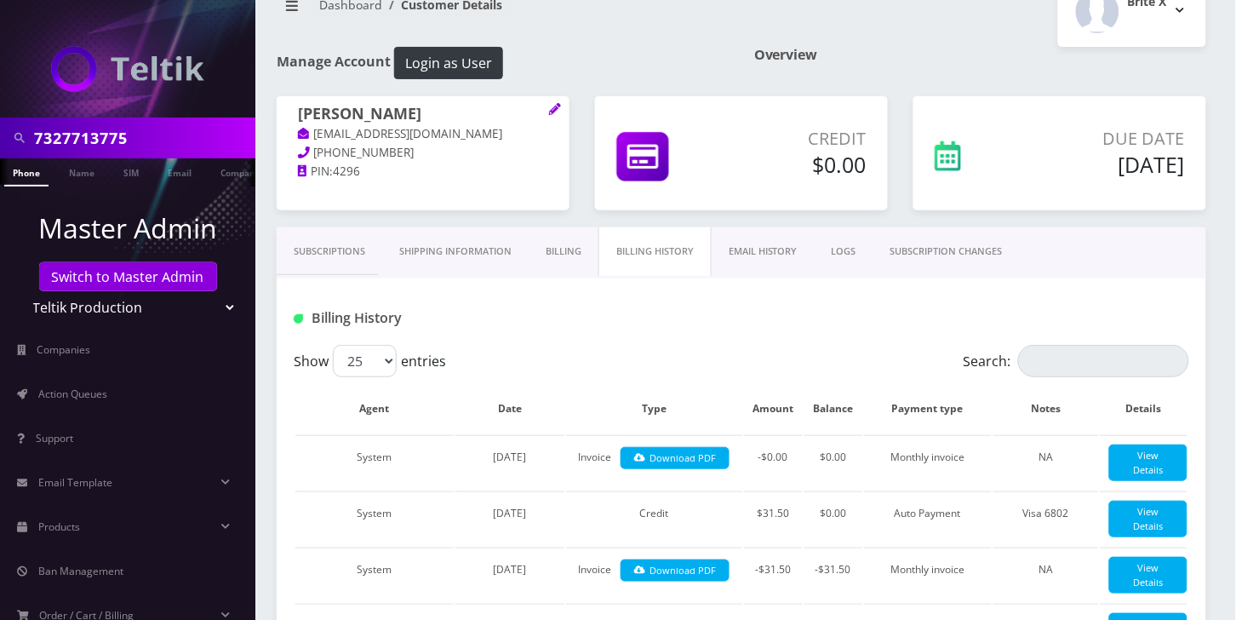
scroll to position [0, 0]
